Goal: Task Accomplishment & Management: Manage account settings

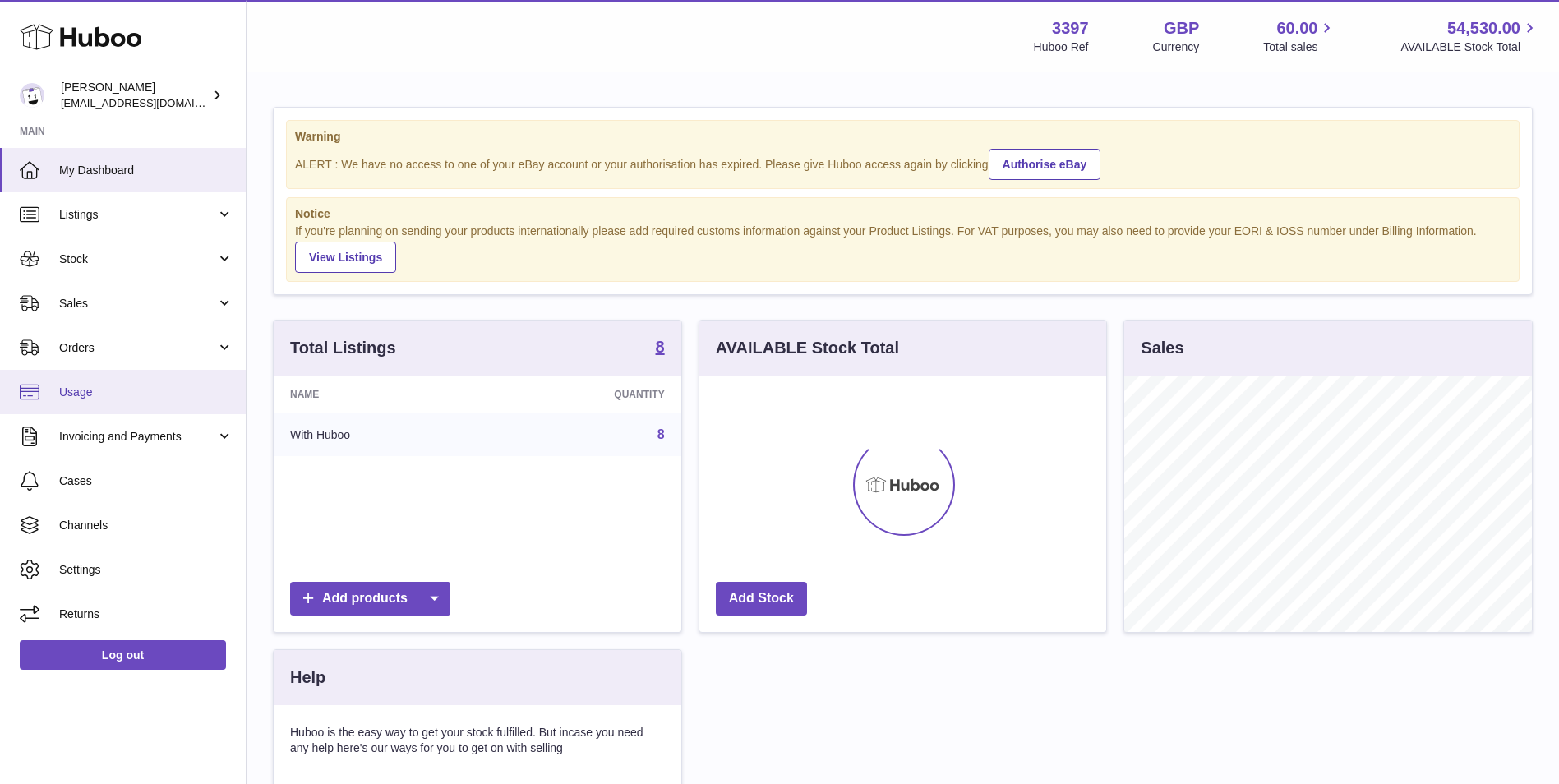
scroll to position [256, 406]
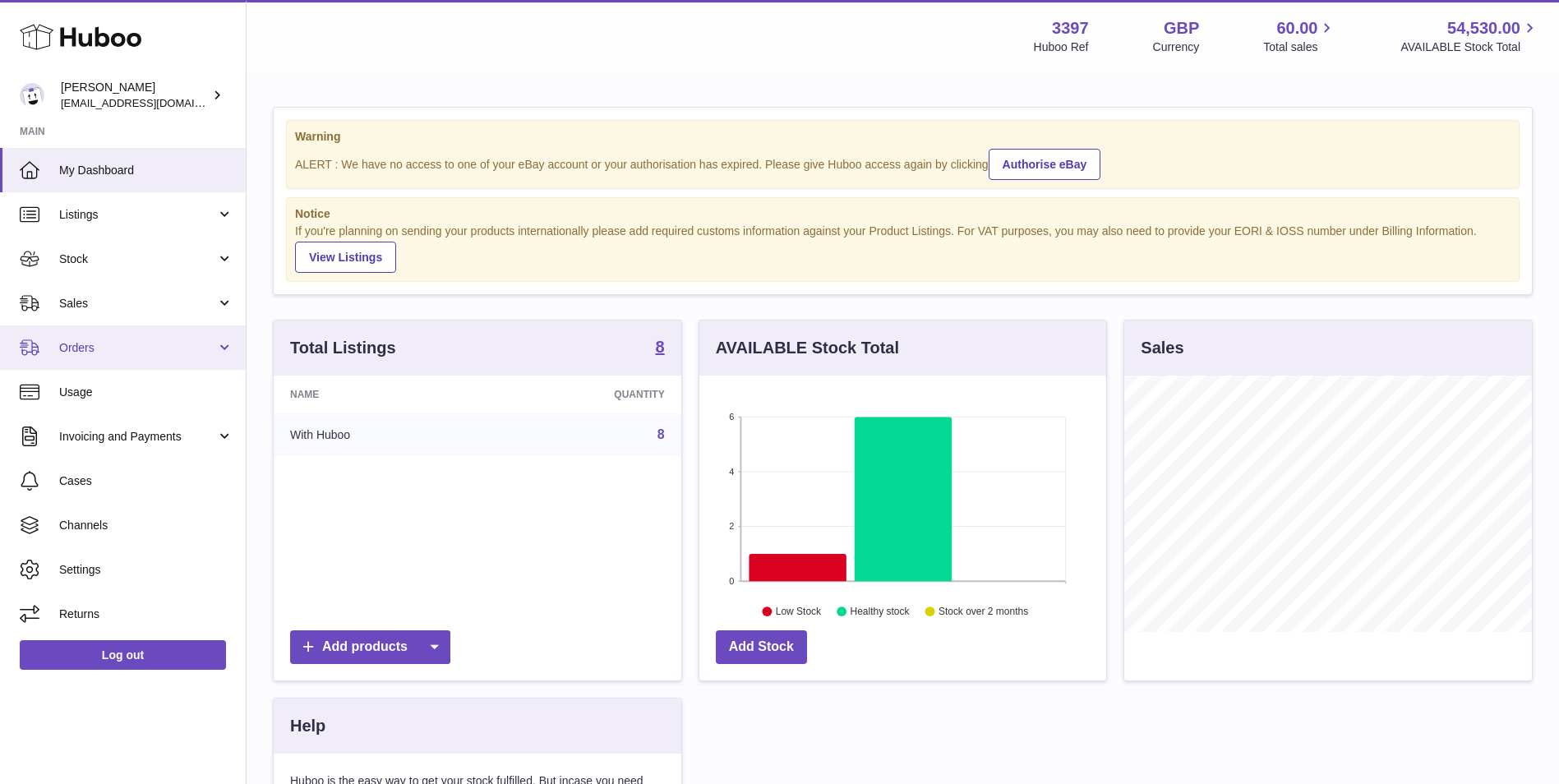
click at [91, 362] on link "Orders" at bounding box center [122, 347] width 245 height 44
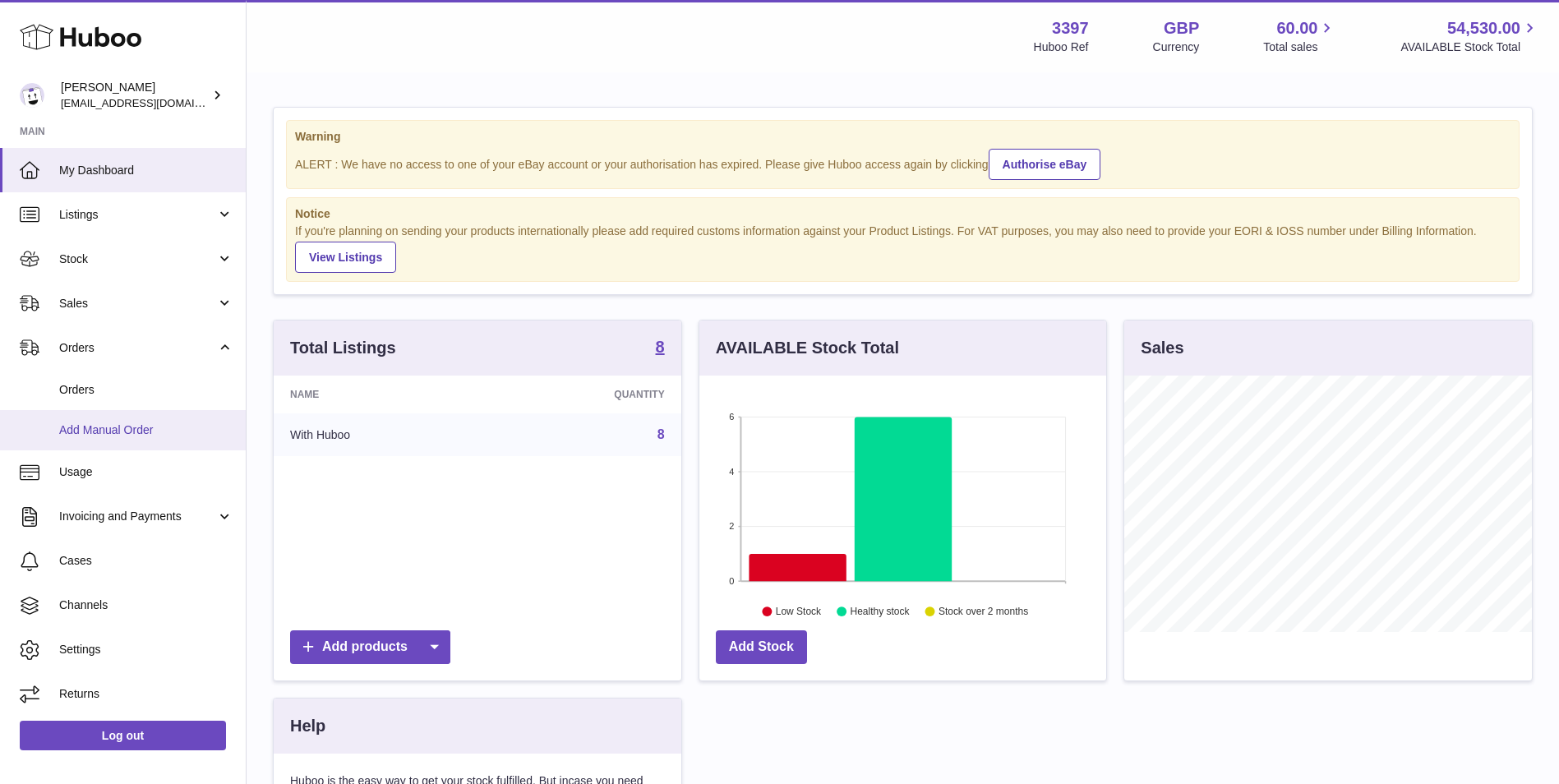
click at [87, 429] on span "Add Manual Order" at bounding box center [146, 429] width 174 height 15
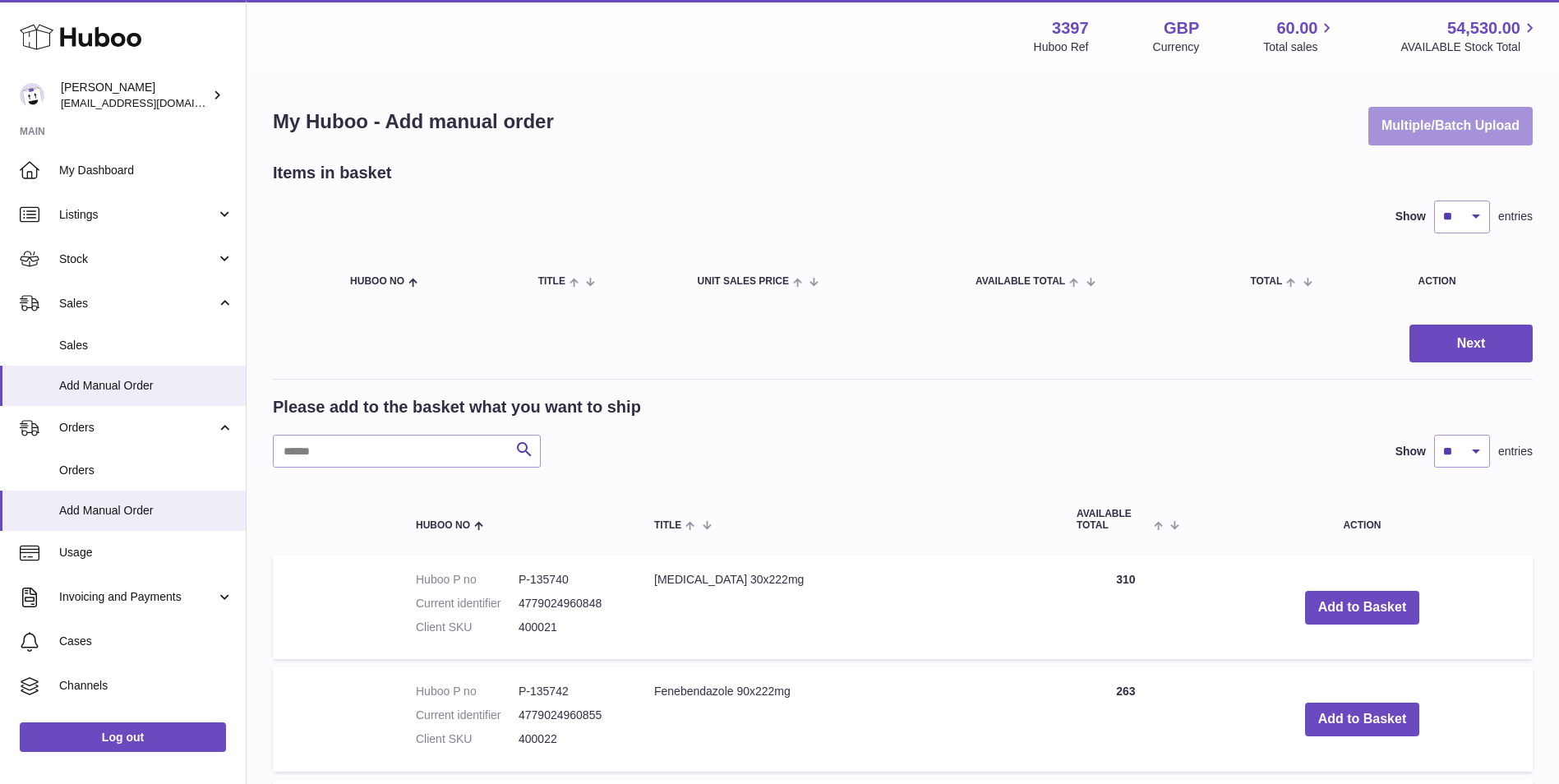
click at [1370, 134] on button "Multiple/Batch Upload" at bounding box center [1450, 126] width 165 height 39
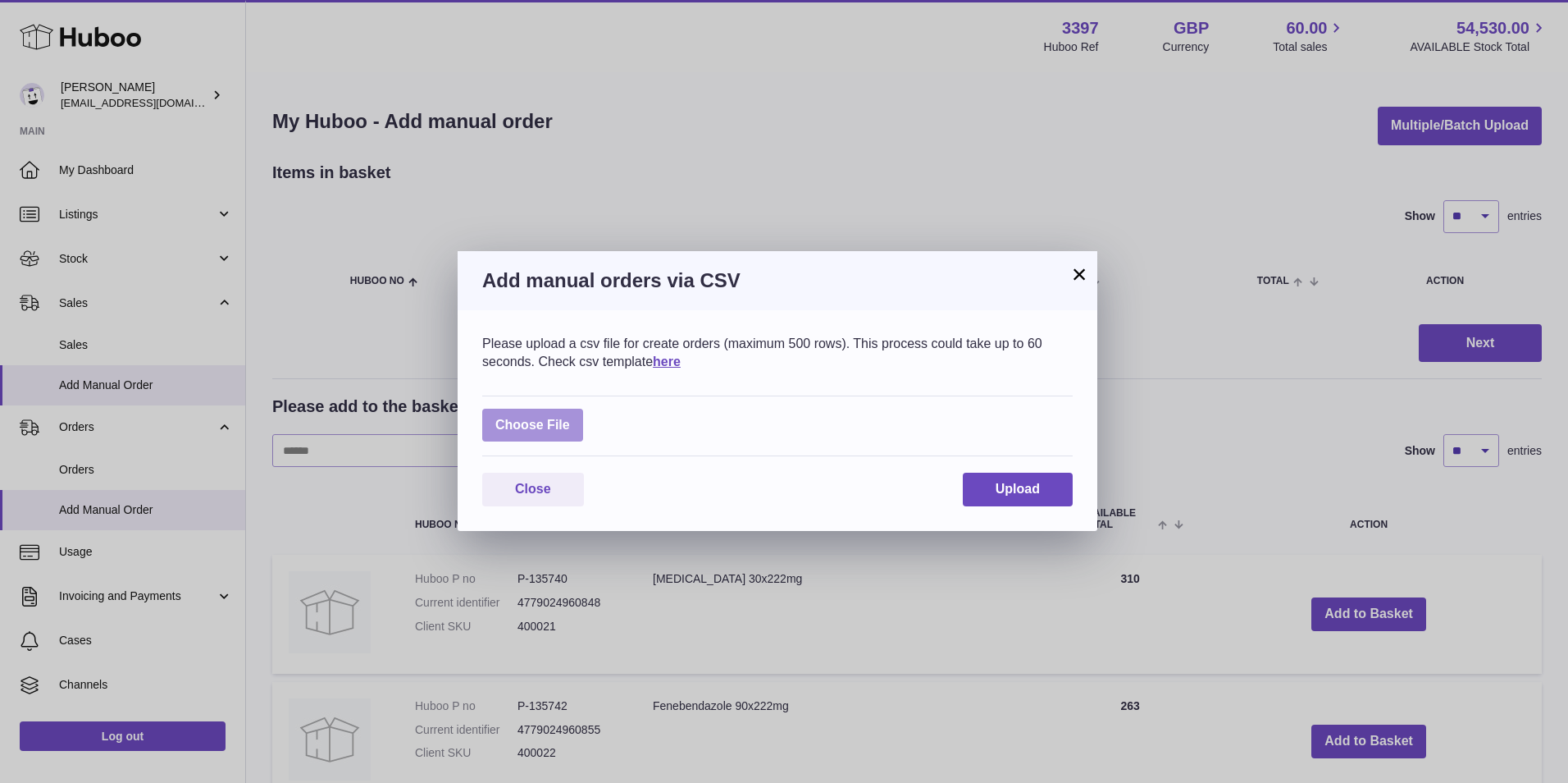
click at [512, 422] on label at bounding box center [533, 425] width 101 height 33
click at [570, 418] on input "file" at bounding box center [570, 417] width 1 height 1
type input "**********"
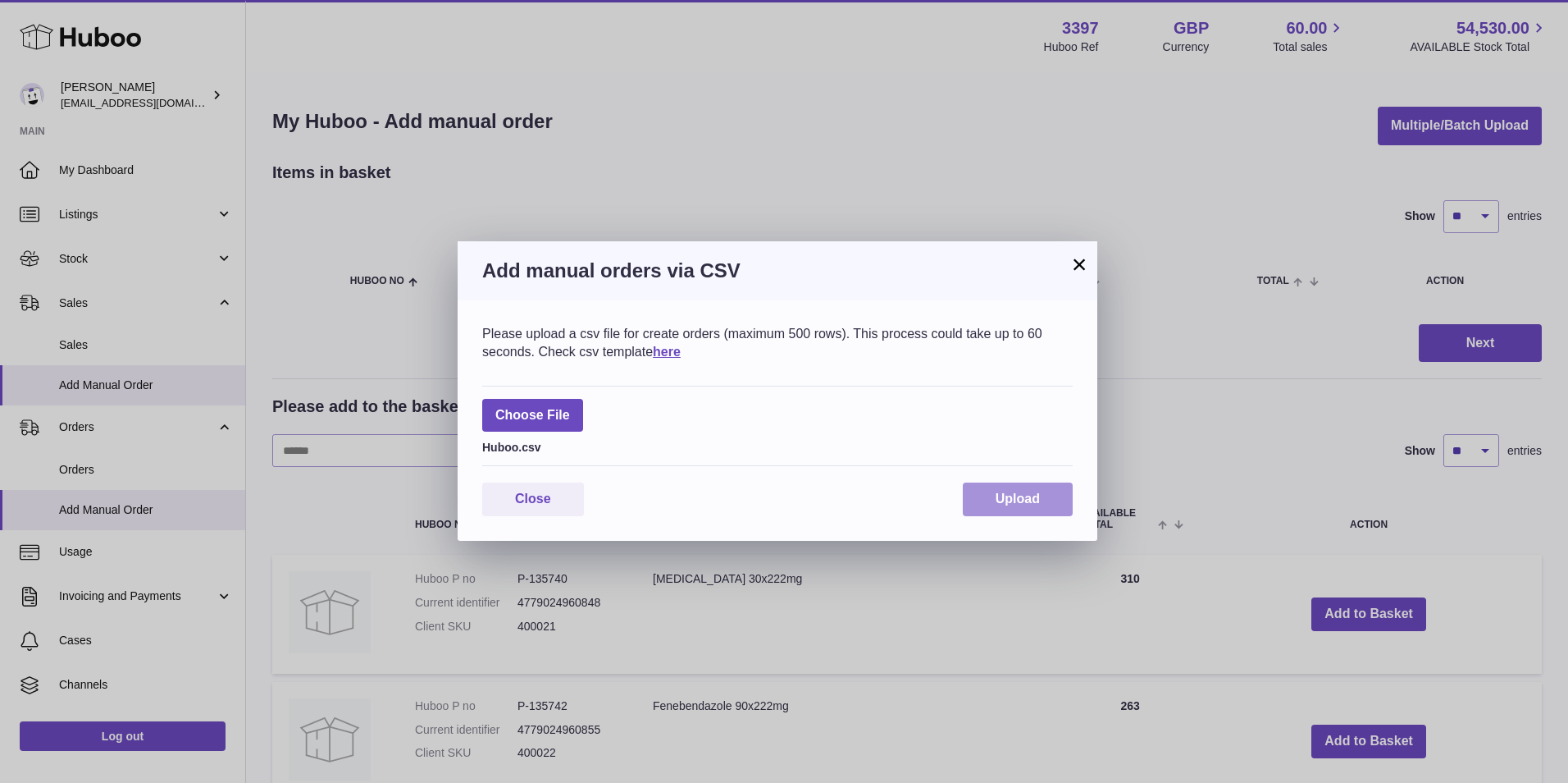
click at [1010, 502] on span "Upload" at bounding box center [1018, 498] width 44 height 14
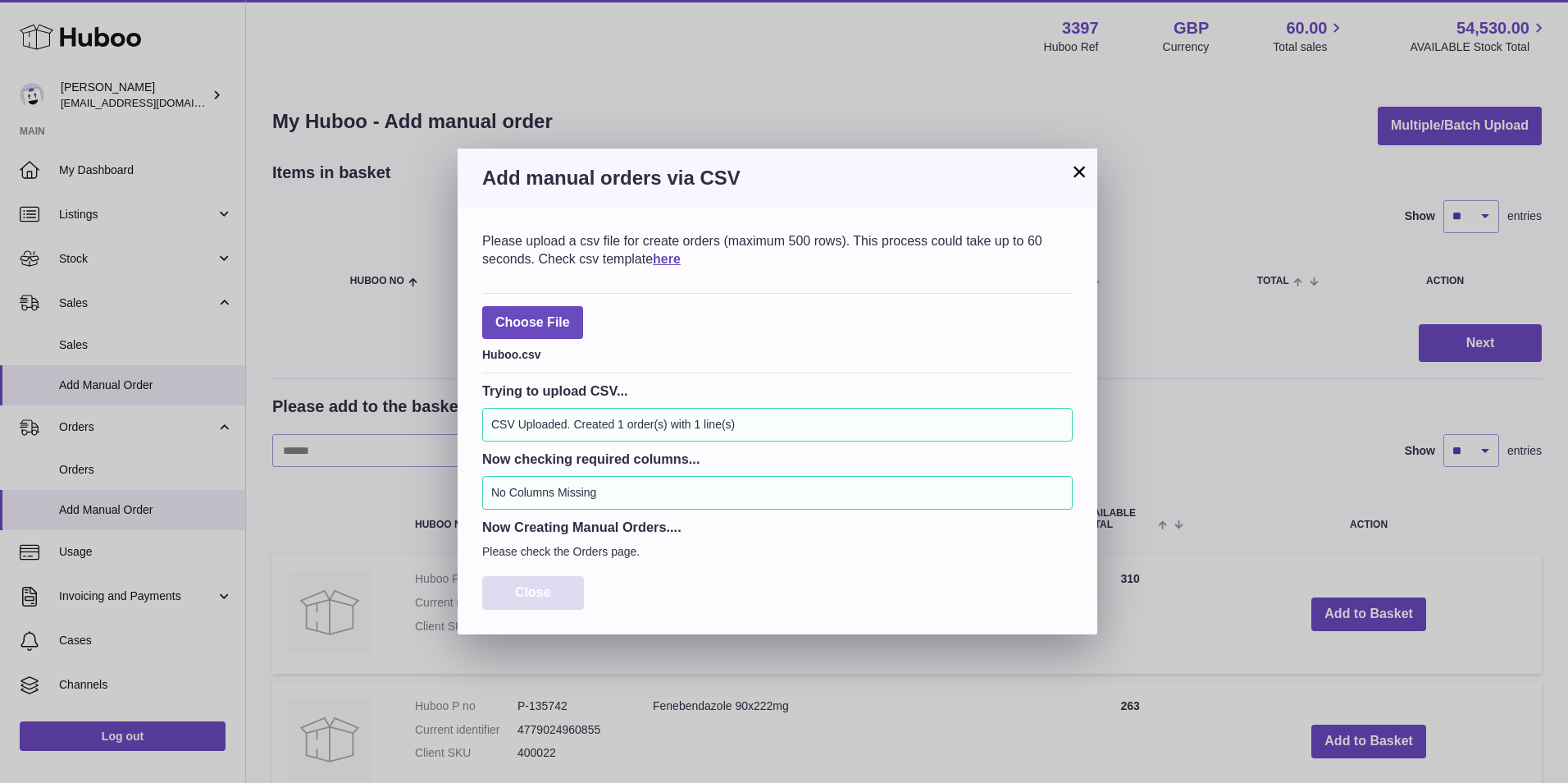
drag, startPoint x: 569, startPoint y: 590, endPoint x: 506, endPoint y: 582, distance: 63.5
click at [564, 590] on button "Close" at bounding box center [533, 592] width 102 height 33
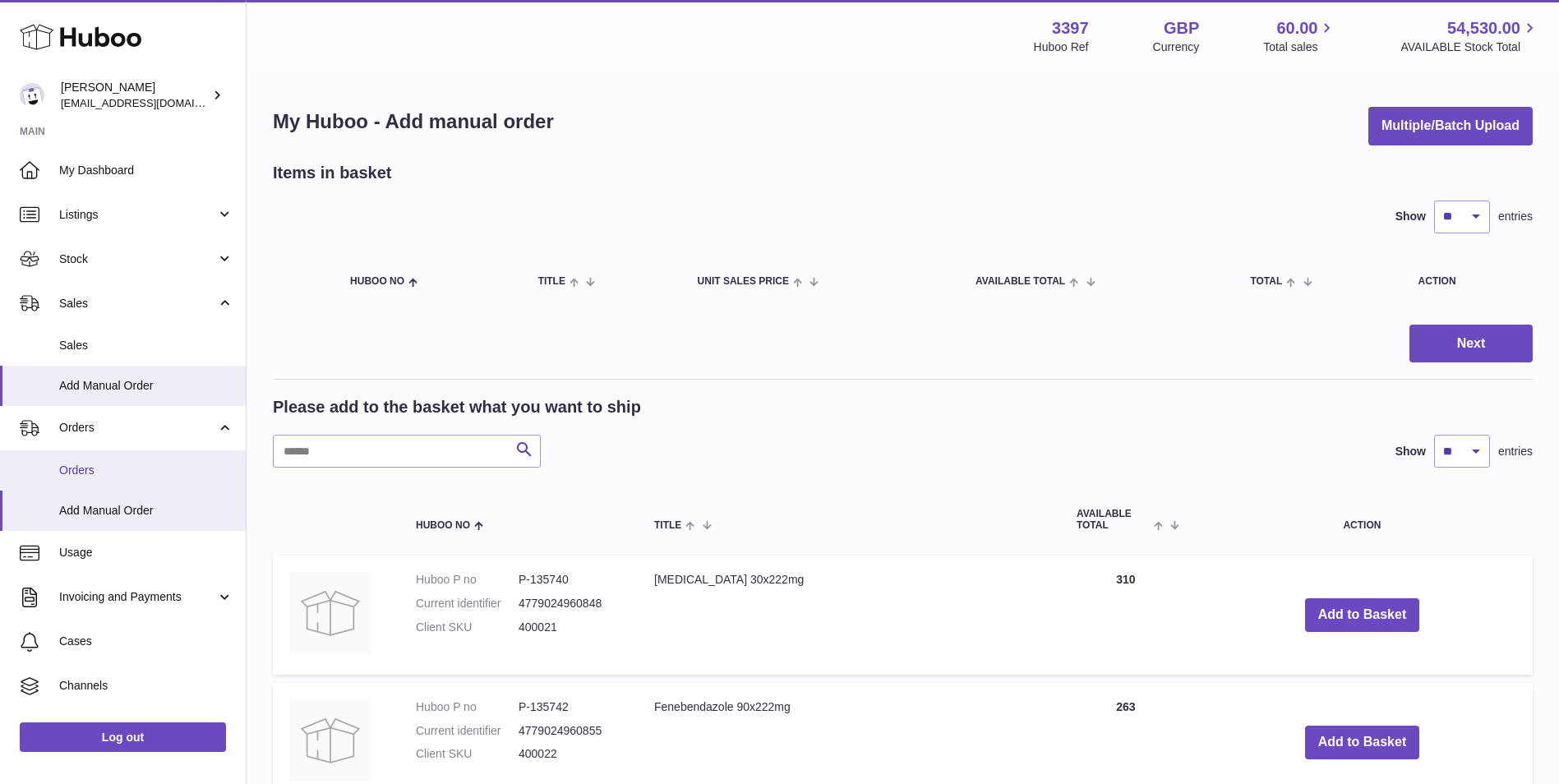
click at [50, 467] on link "Orders" at bounding box center [122, 470] width 245 height 40
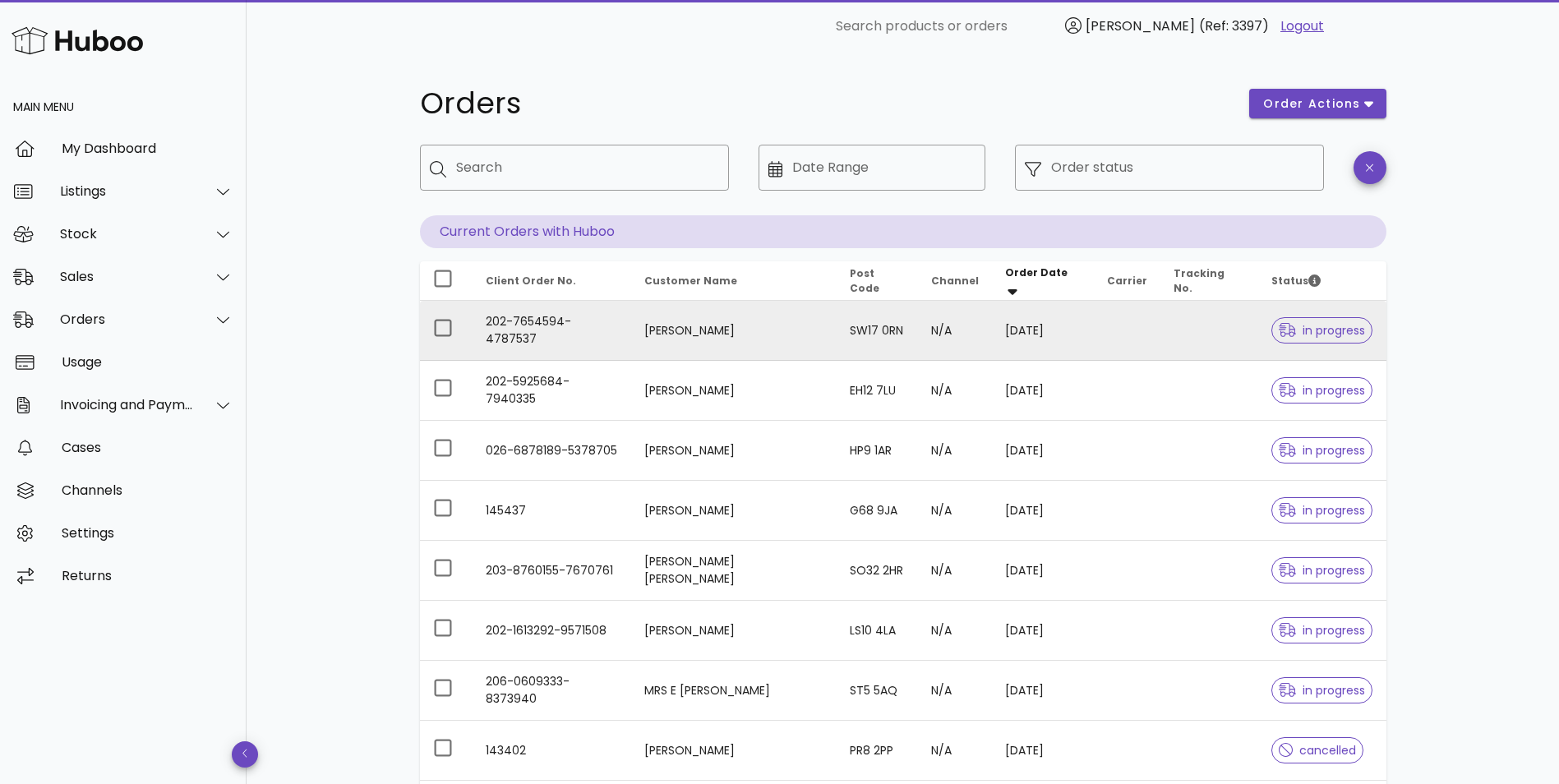
click at [625, 333] on td "202-7654594-4787537" at bounding box center [551, 330] width 158 height 60
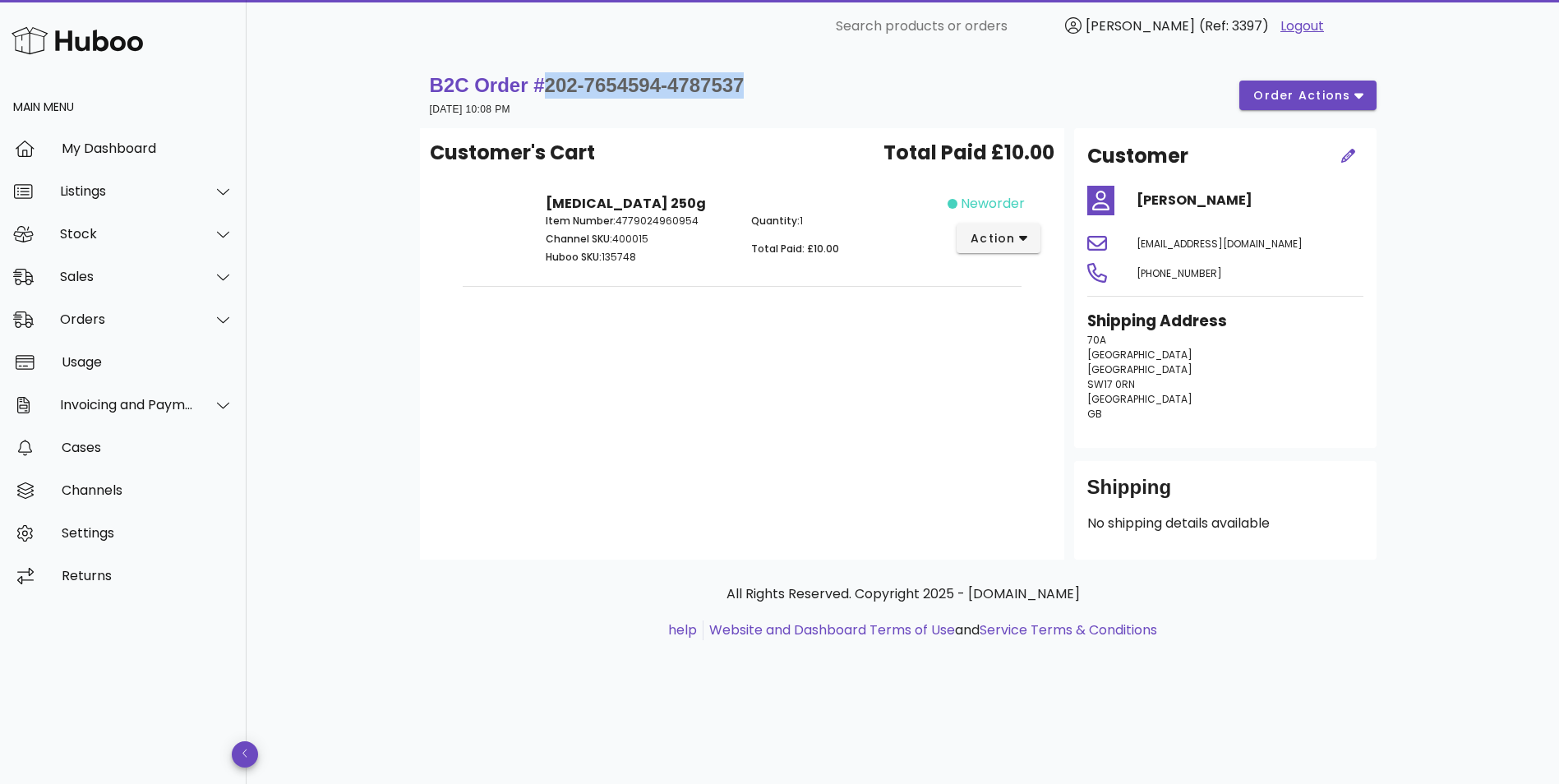
drag, startPoint x: 751, startPoint y: 83, endPoint x: 542, endPoint y: 71, distance: 209.3
click at [542, 71] on div "B2C Order # 202-7654594-4787537 21 September 2025 at 10:08 PM order actions" at bounding box center [903, 95] width 966 height 66
copy span "202-7654594-4787537"
